Goal: Check status

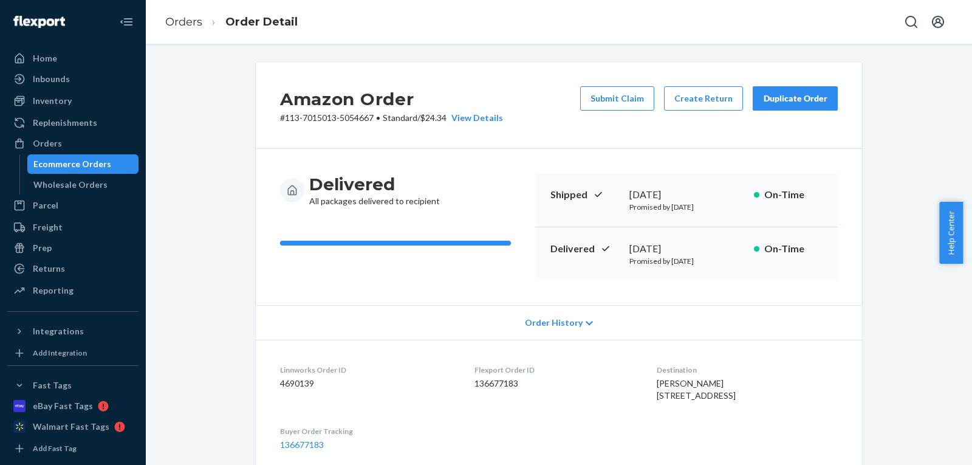
scroll to position [560, 0]
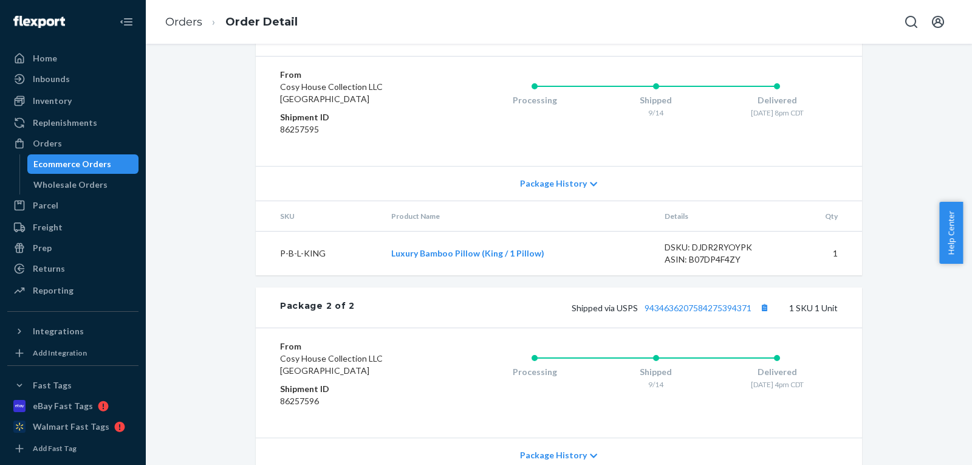
drag, startPoint x: 0, startPoint y: 0, endPoint x: 88, endPoint y: 173, distance: 194.3
click at [88, 173] on link "Ecommerce Orders" at bounding box center [83, 163] width 112 height 19
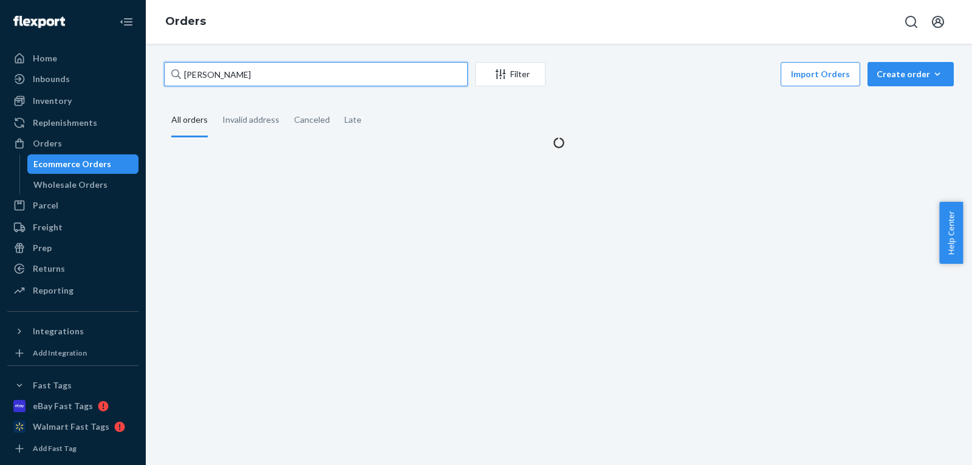
drag, startPoint x: 294, startPoint y: 71, endPoint x: 0, endPoint y: 66, distance: 294.2
click at [0, 67] on div "Home Inbounds Shipping Plans Problems Inventory Products Replenishments Orders …" at bounding box center [486, 232] width 972 height 465
paste input "[PERSON_NAME]"
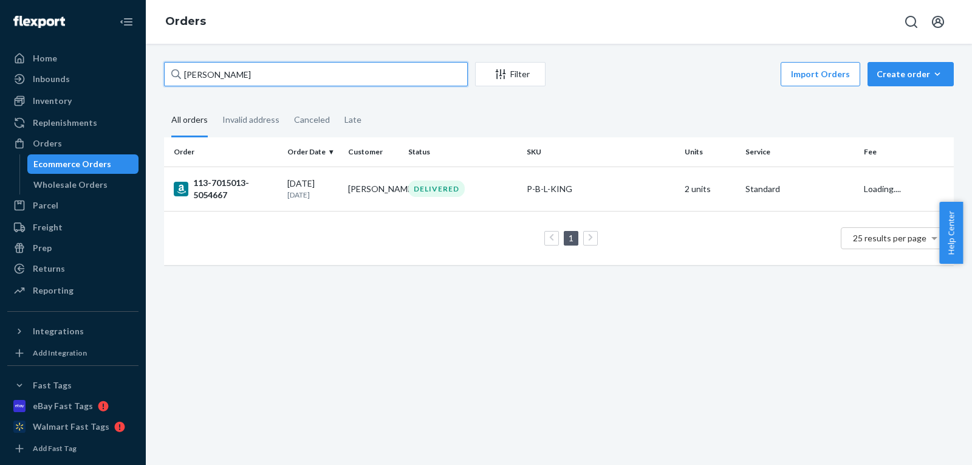
type input "[PERSON_NAME]"
click at [445, 186] on div "DELIVERED" at bounding box center [436, 189] width 57 height 16
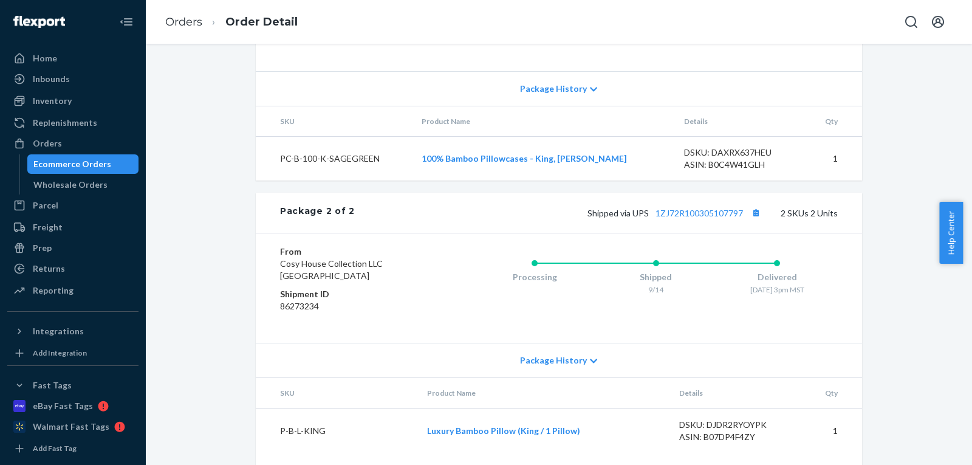
scroll to position [813, 0]
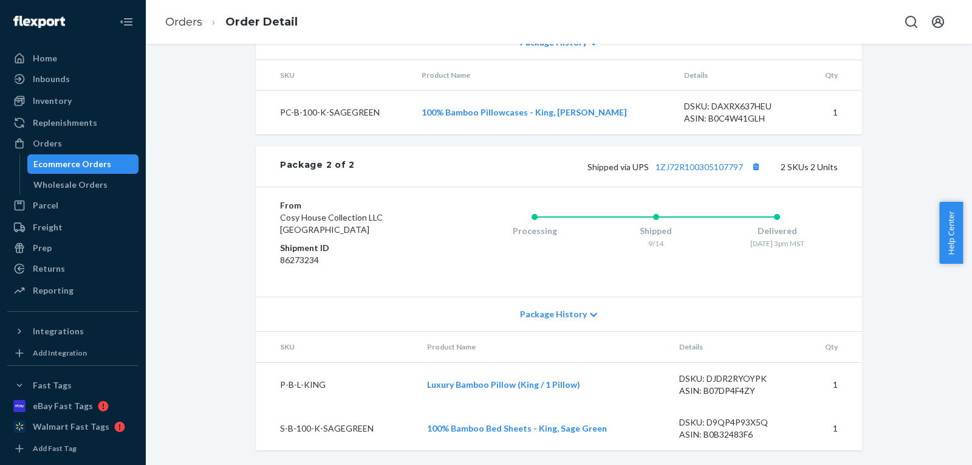
click at [734, 161] on div "Shipped via UPS 1ZJ72R100305107797 2 SKUs 2 Units" at bounding box center [596, 167] width 483 height 16
click at [729, 164] on link "1ZJ72R100305107797" at bounding box center [700, 167] width 88 height 10
